Goal: Transaction & Acquisition: Purchase product/service

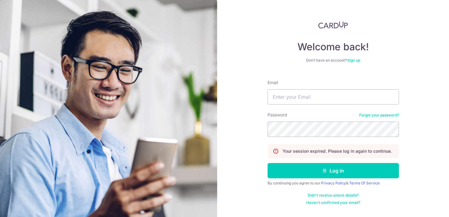
click at [282, 88] on div "Email" at bounding box center [333, 92] width 131 height 25
click at [280, 104] on input "Email" at bounding box center [333, 96] width 131 height 15
type input "[EMAIL_ADDRESS][DOMAIN_NAME]"
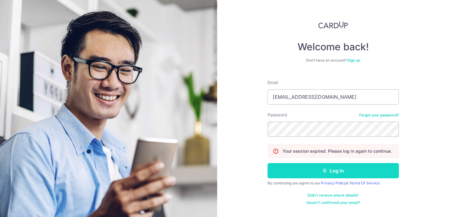
click at [333, 171] on button "Log in" at bounding box center [333, 170] width 131 height 15
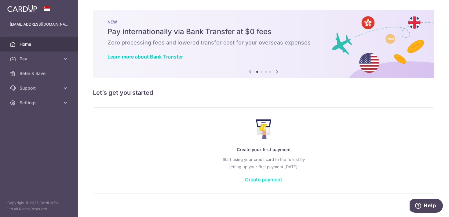
click at [259, 181] on link "Create payment" at bounding box center [263, 180] width 37 height 6
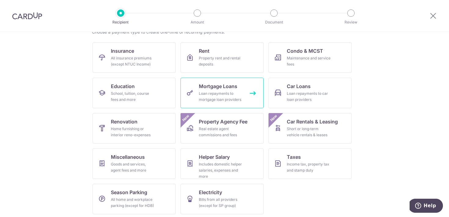
scroll to position [56, 0]
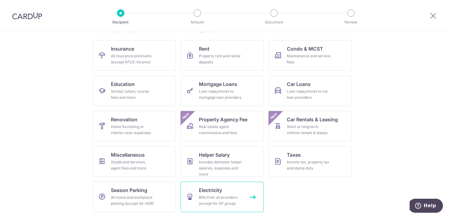
click at [224, 195] on div "Bills from all providers (except for SP group)" at bounding box center [221, 201] width 44 height 12
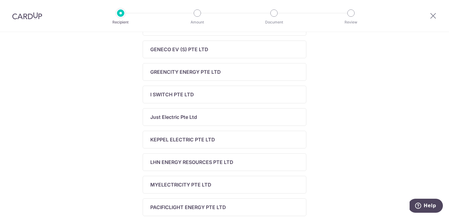
scroll to position [268, 0]
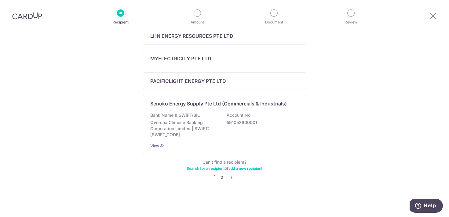
click at [223, 179] on link "2" at bounding box center [221, 177] width 7 height 7
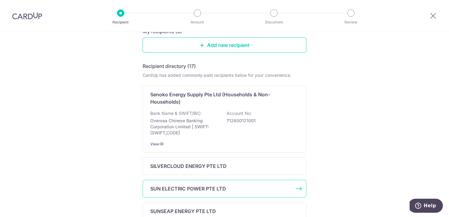
scroll to position [73, 0]
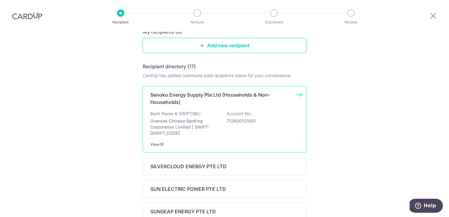
click at [206, 94] on p "Senoko Energy Supply Pte Ltd (Households & Non-Households)" at bounding box center [220, 98] width 141 height 15
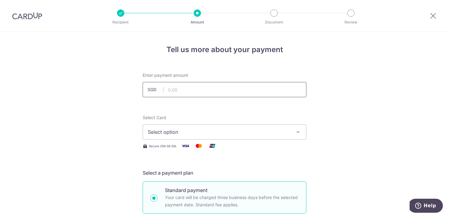
click at [227, 88] on input "text" at bounding box center [225, 89] width 164 height 15
click at [118, 16] on div at bounding box center [120, 12] width 7 height 7
click at [118, 12] on div at bounding box center [120, 12] width 7 height 7
click at [30, 9] on div at bounding box center [27, 16] width 54 height 32
click at [30, 13] on img at bounding box center [27, 15] width 30 height 7
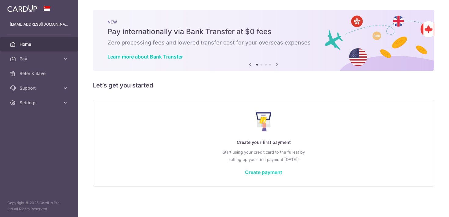
click at [262, 172] on link "Create payment" at bounding box center [263, 172] width 37 height 6
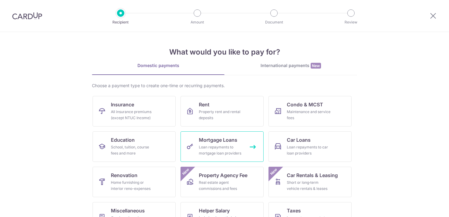
scroll to position [56, 0]
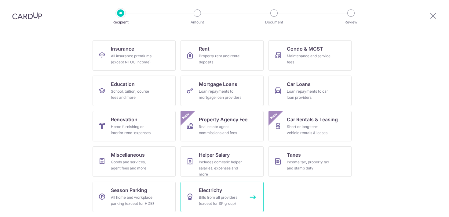
click at [225, 199] on div "Bills from all providers (except for SP group)" at bounding box center [221, 201] width 44 height 12
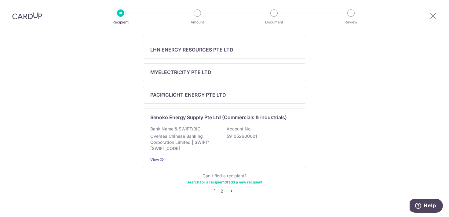
scroll to position [260, 0]
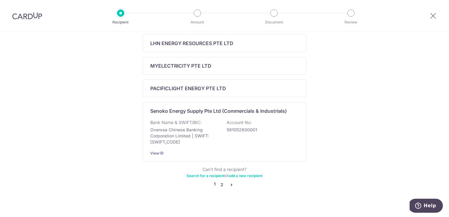
click at [221, 184] on link "2" at bounding box center [221, 184] width 7 height 7
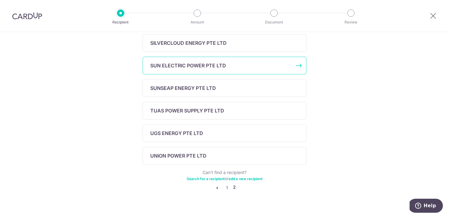
scroll to position [207, 0]
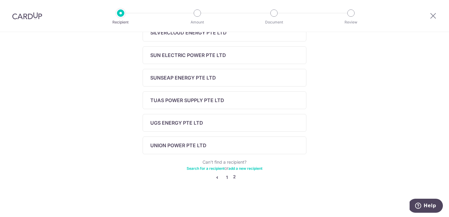
click at [227, 180] on link "1" at bounding box center [226, 177] width 7 height 7
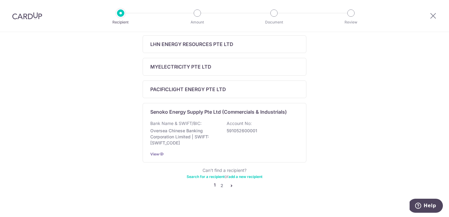
scroll to position [260, 0]
click at [222, 184] on link "2" at bounding box center [221, 185] width 7 height 7
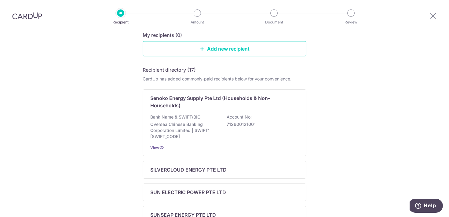
scroll to position [72, 0]
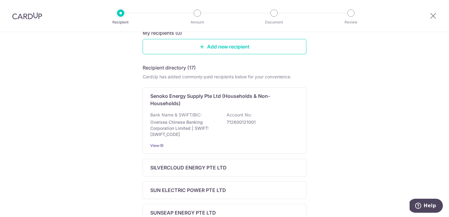
click at [29, 14] on img at bounding box center [27, 15] width 30 height 7
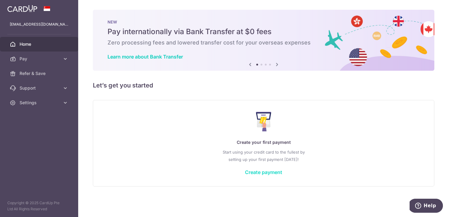
click at [270, 170] on link "Create payment" at bounding box center [263, 172] width 37 height 6
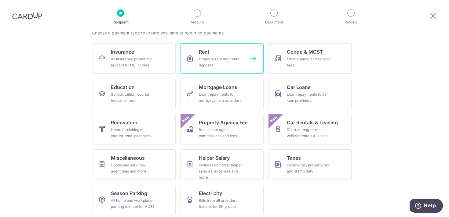
scroll to position [56, 0]
